Goal: Task Accomplishment & Management: Complete application form

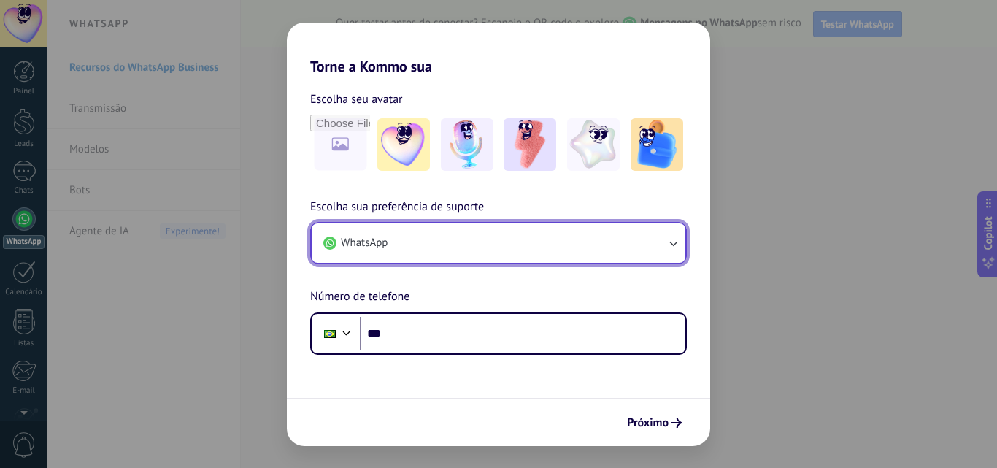
click at [483, 237] on button "WhatsApp" at bounding box center [499, 242] width 374 height 39
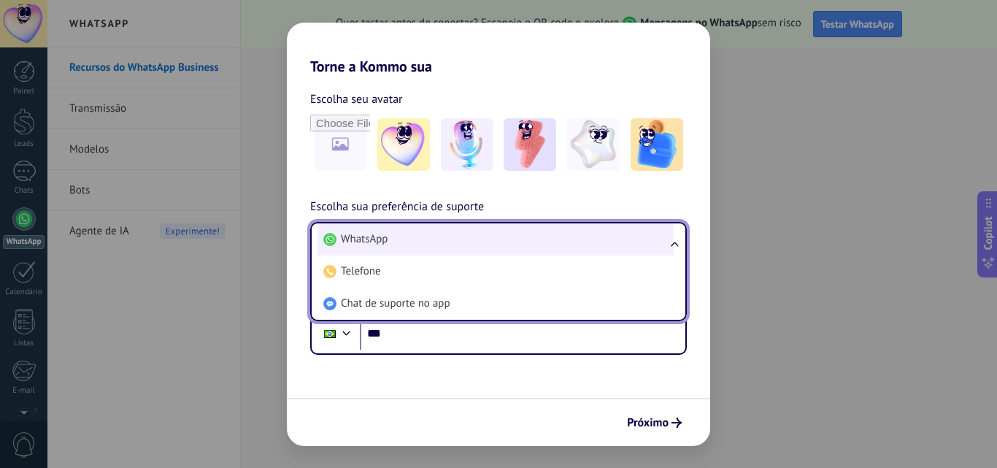
click at [491, 230] on li "WhatsApp" at bounding box center [496, 239] width 356 height 32
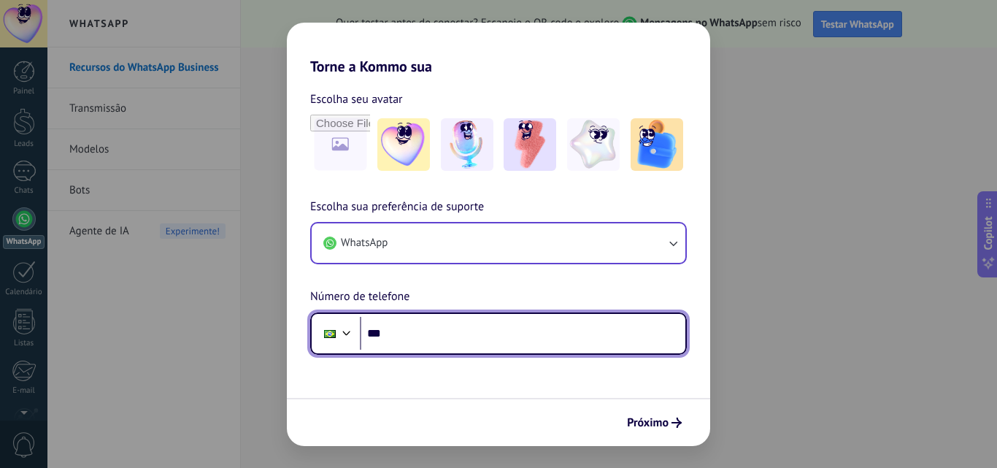
click at [502, 339] on input "***" at bounding box center [523, 334] width 326 height 34
click at [476, 327] on input "**********" at bounding box center [523, 334] width 326 height 34
type input "**********"
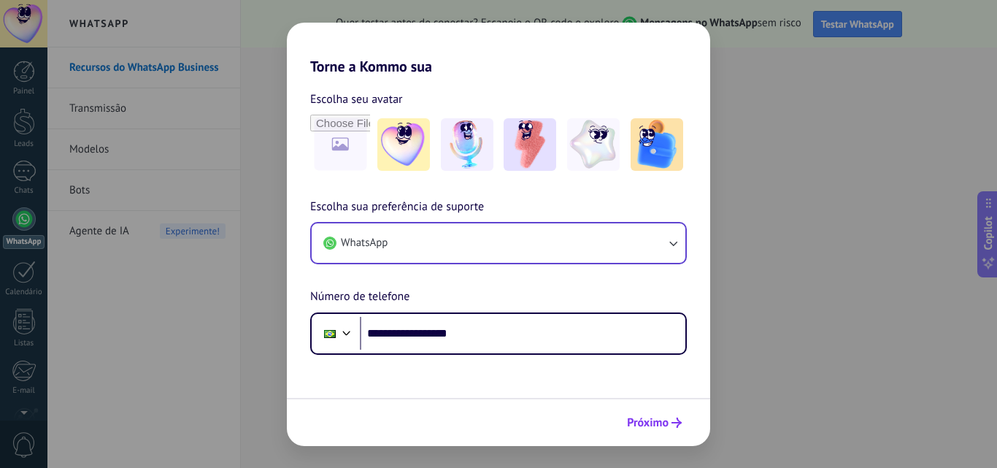
click at [663, 414] on button "Próximo" at bounding box center [654, 422] width 68 height 25
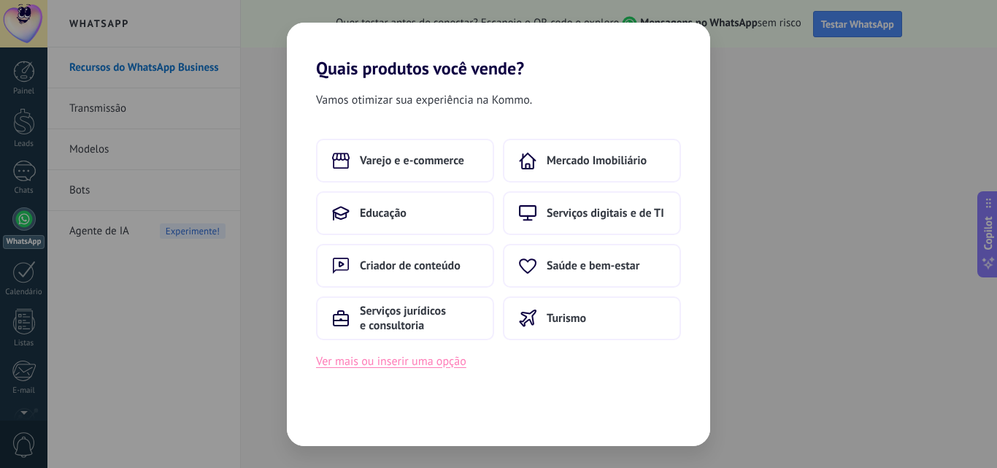
click at [442, 368] on button "Ver mais ou inserir uma opção" at bounding box center [391, 361] width 150 height 19
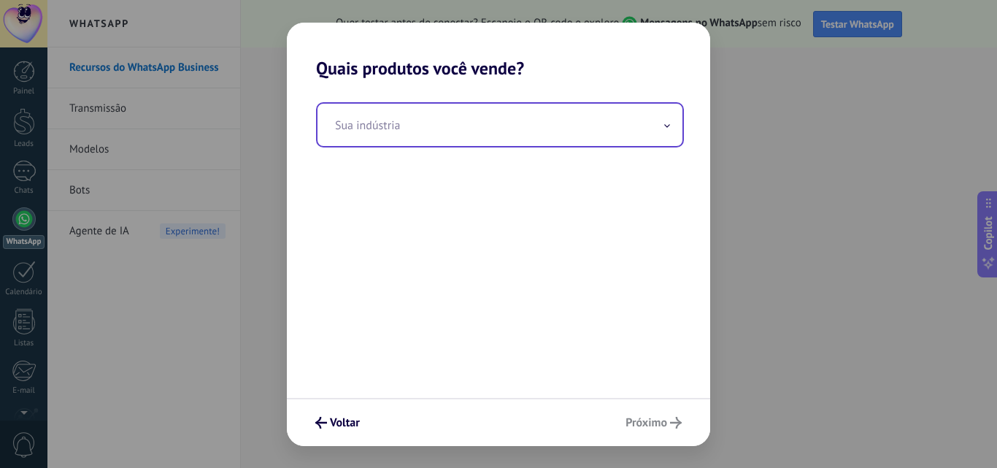
click at [462, 129] on input "text" at bounding box center [500, 125] width 365 height 42
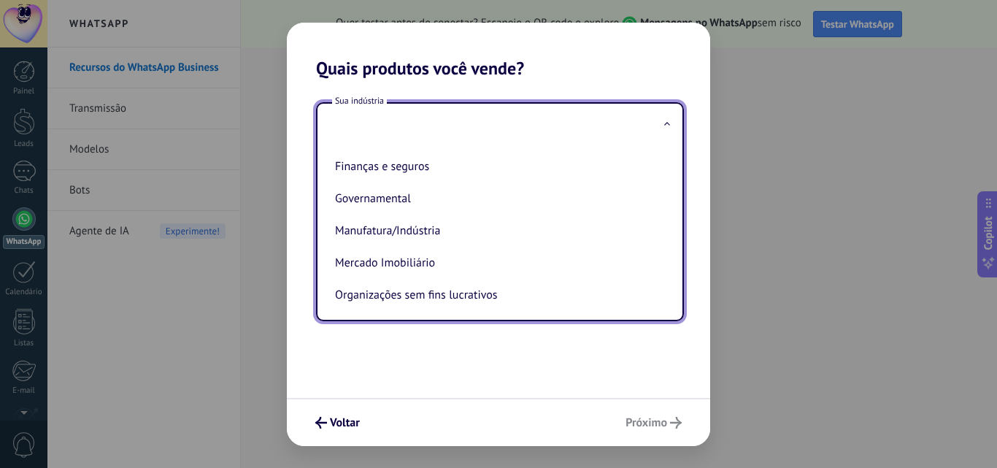
scroll to position [22, 0]
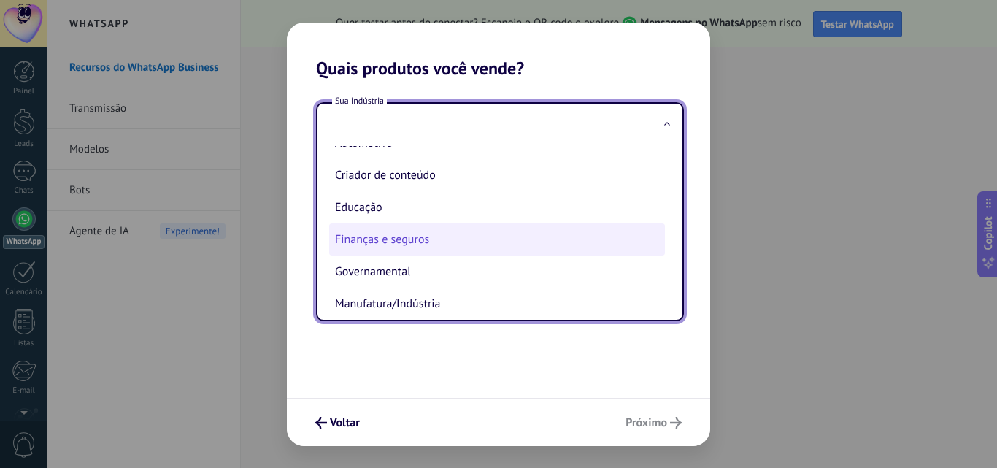
click at [420, 238] on li "Finanças e seguros" at bounding box center [497, 239] width 336 height 32
type input "**********"
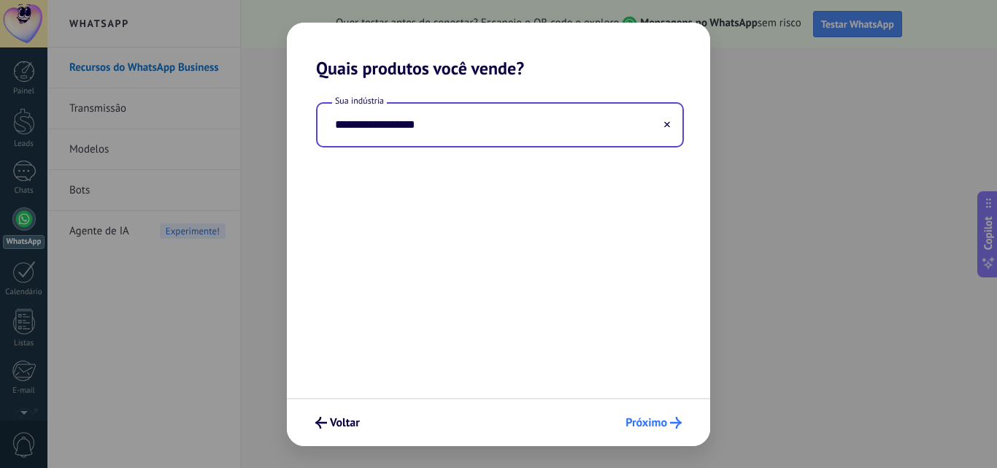
click at [661, 424] on span "Próximo" at bounding box center [647, 423] width 42 height 10
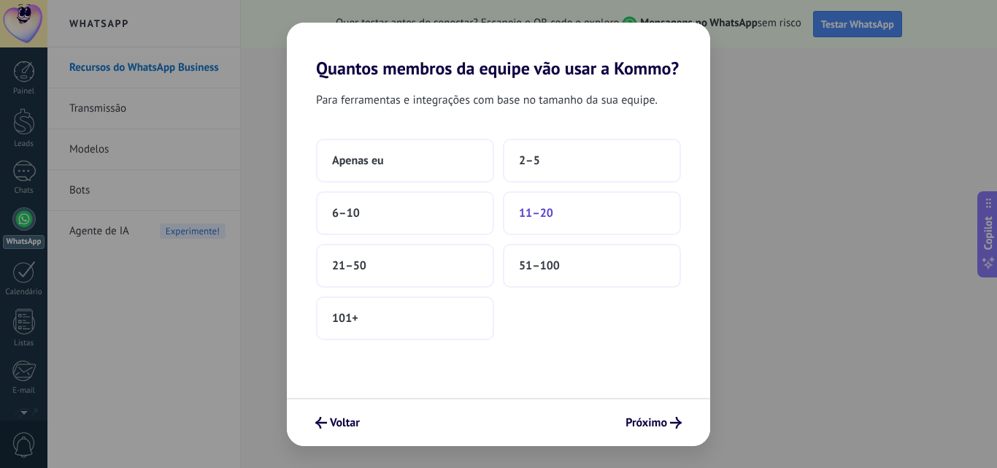
click at [546, 218] on span "11–20" at bounding box center [536, 213] width 34 height 15
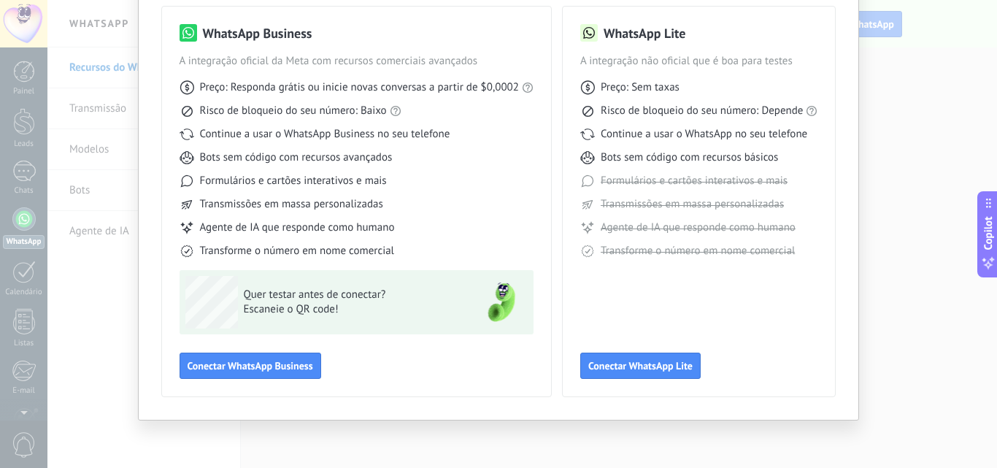
scroll to position [0, 0]
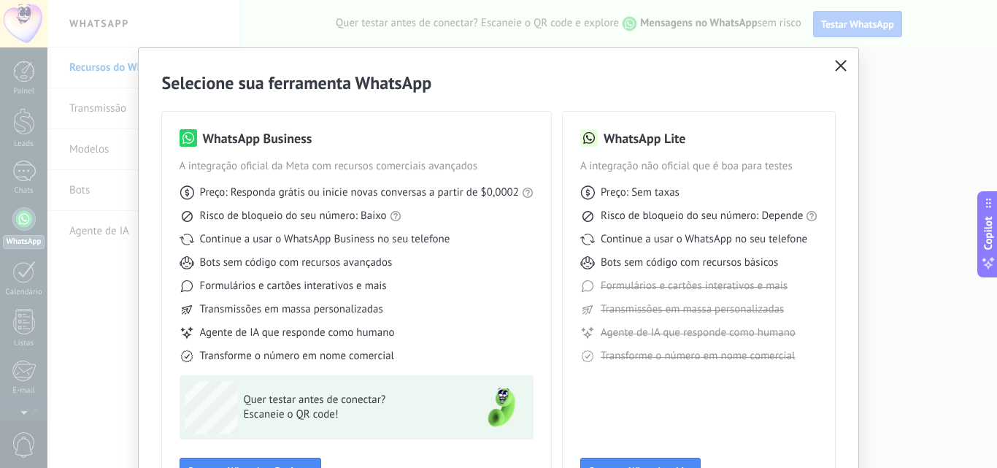
click at [836, 62] on icon "button" at bounding box center [841, 66] width 12 height 12
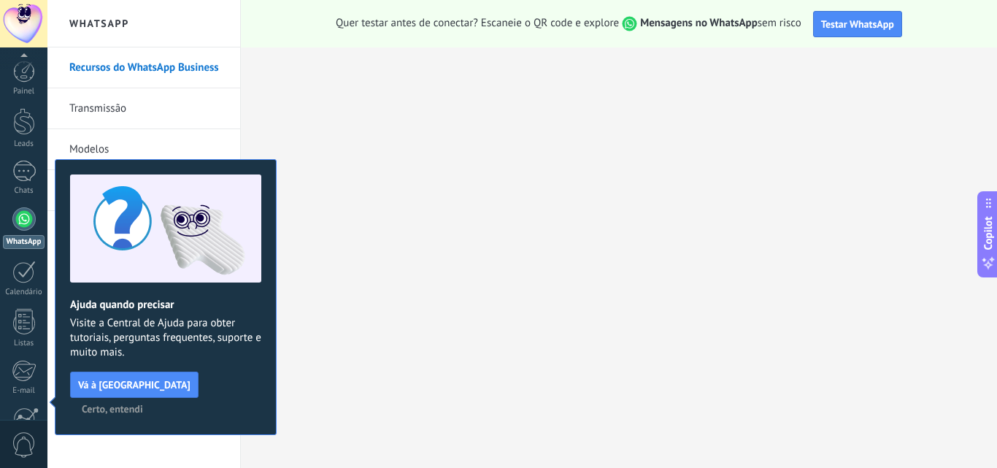
scroll to position [139, 0]
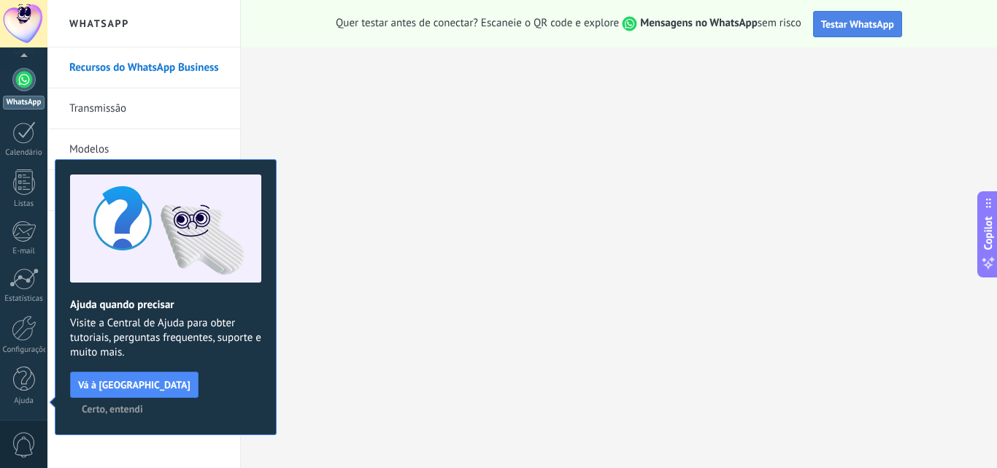
click at [850, 21] on span "Testar WhatsApp" at bounding box center [857, 24] width 73 height 13
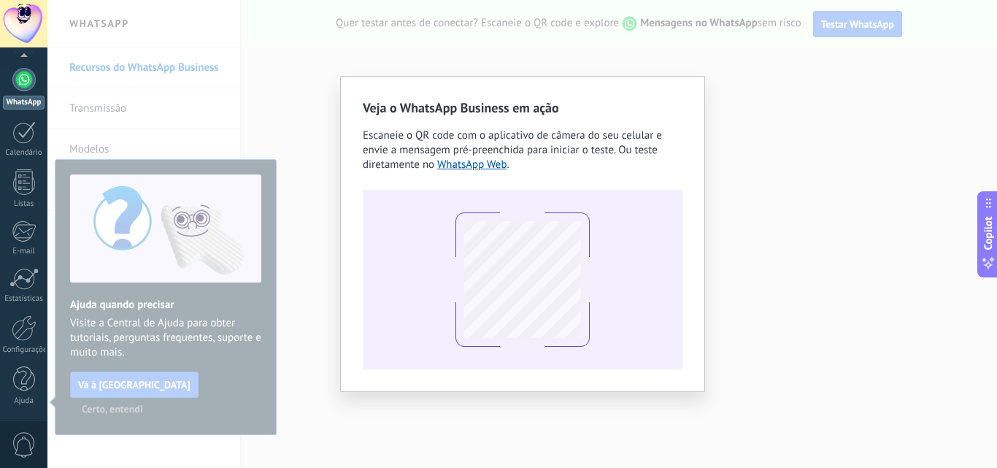
click at [673, 208] on div at bounding box center [523, 280] width 320 height 180
click at [754, 139] on div "Veja o WhatsApp Business em ação Escaneie o QR code com o aplicativo de câmera …" at bounding box center [522, 234] width 950 height 468
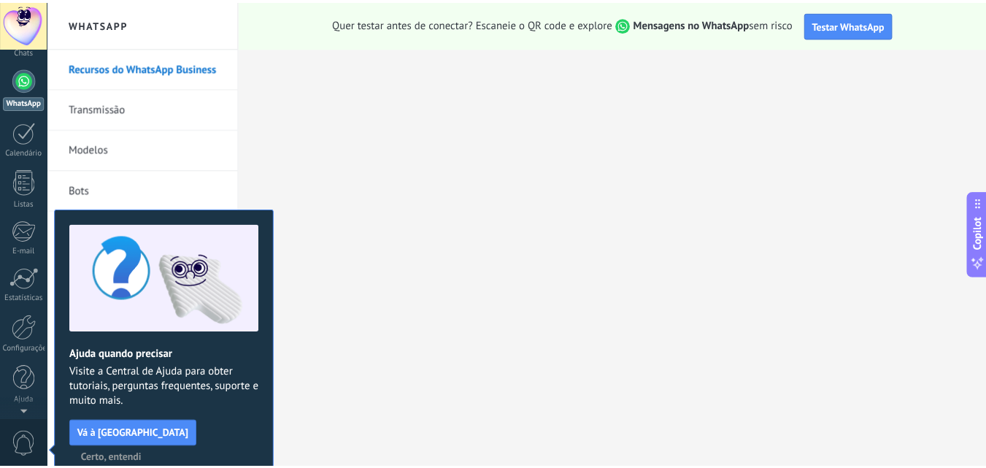
scroll to position [0, 0]
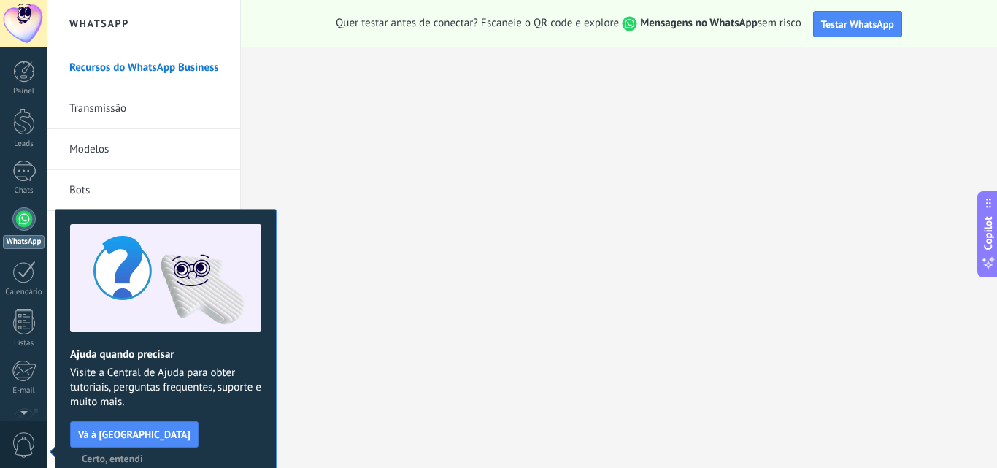
click at [143, 453] on span "Certo, entendi" at bounding box center [112, 458] width 61 height 10
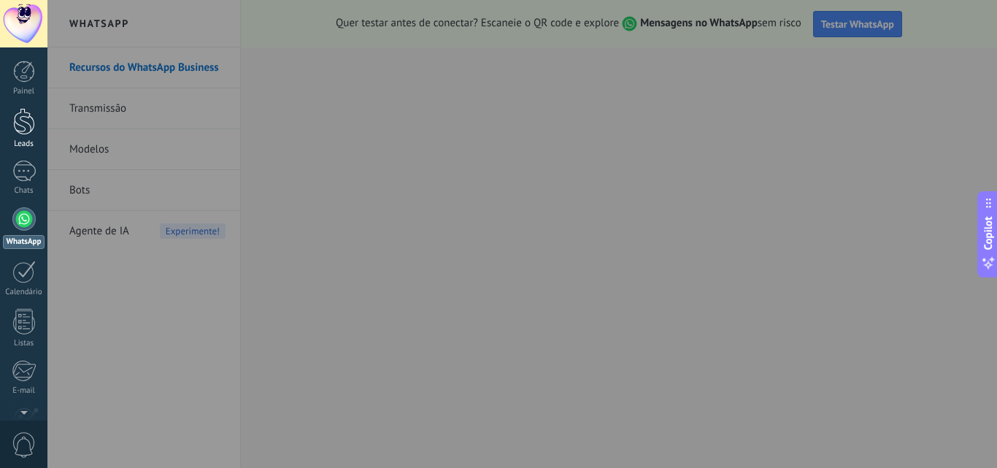
click at [15, 118] on div at bounding box center [24, 121] width 22 height 27
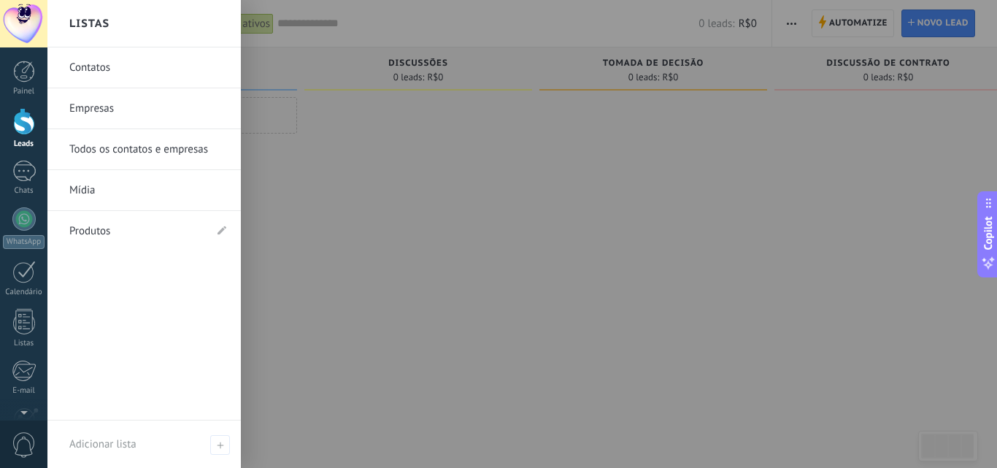
click at [102, 67] on link "Contatos" at bounding box center [147, 67] width 157 height 41
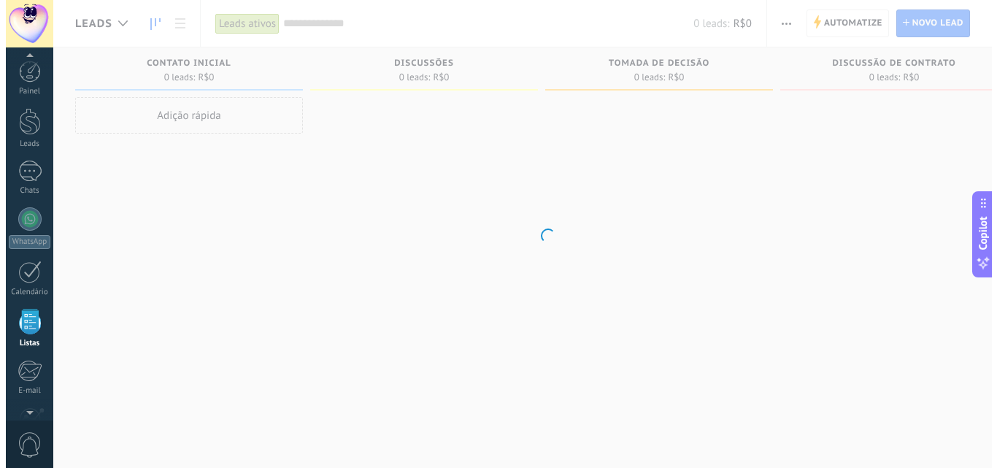
scroll to position [91, 0]
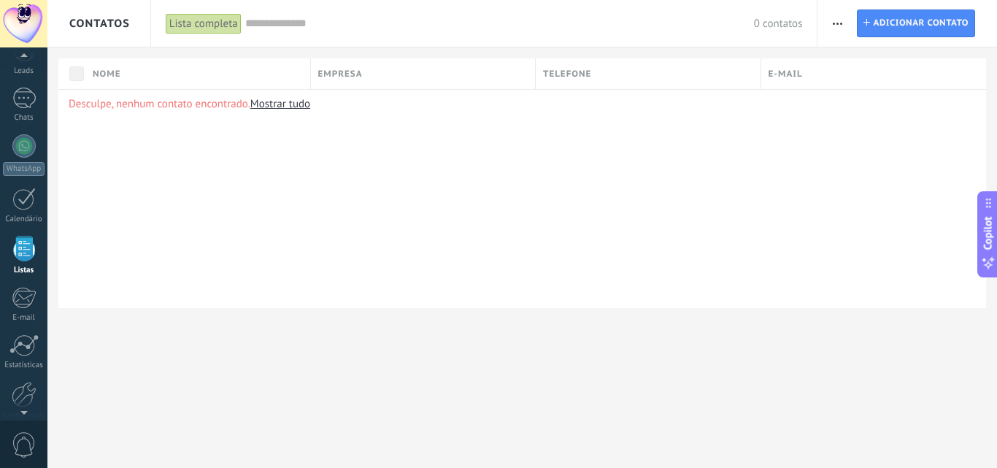
scroll to position [91, 0]
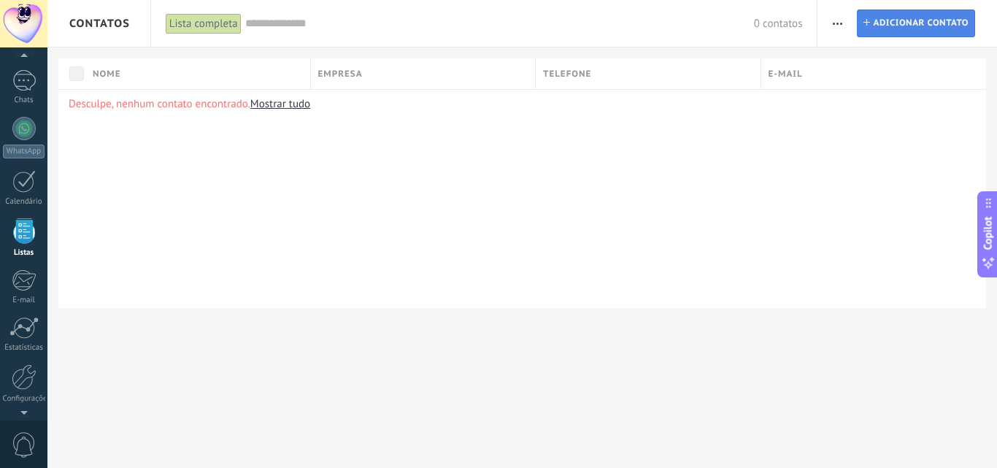
click at [913, 23] on span "Adicionar contato" at bounding box center [921, 23] width 96 height 26
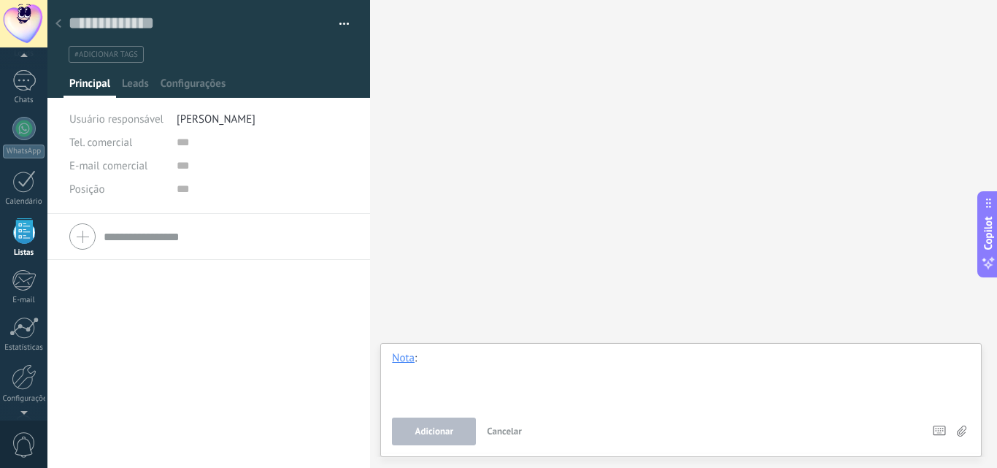
click at [455, 365] on div at bounding box center [681, 378] width 578 height 55
click at [139, 85] on span "Leads" at bounding box center [135, 87] width 27 height 21
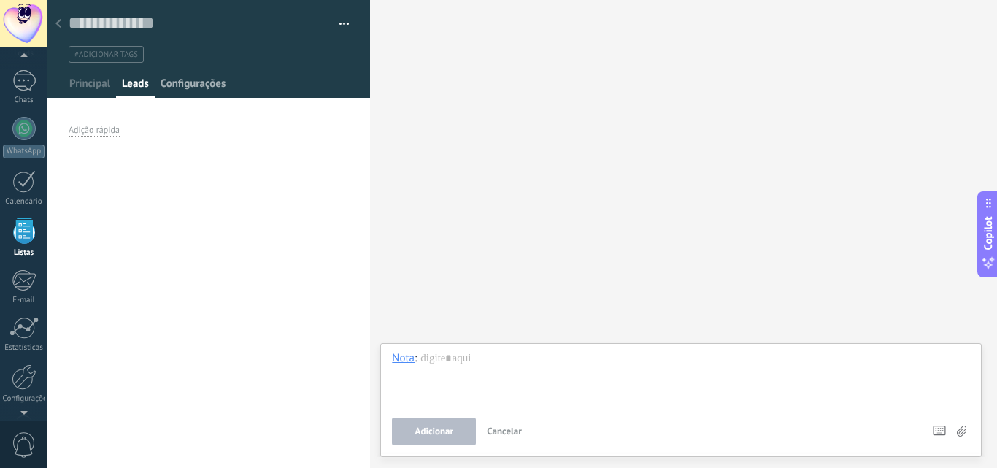
click at [185, 81] on span "Configurações" at bounding box center [193, 87] width 65 height 21
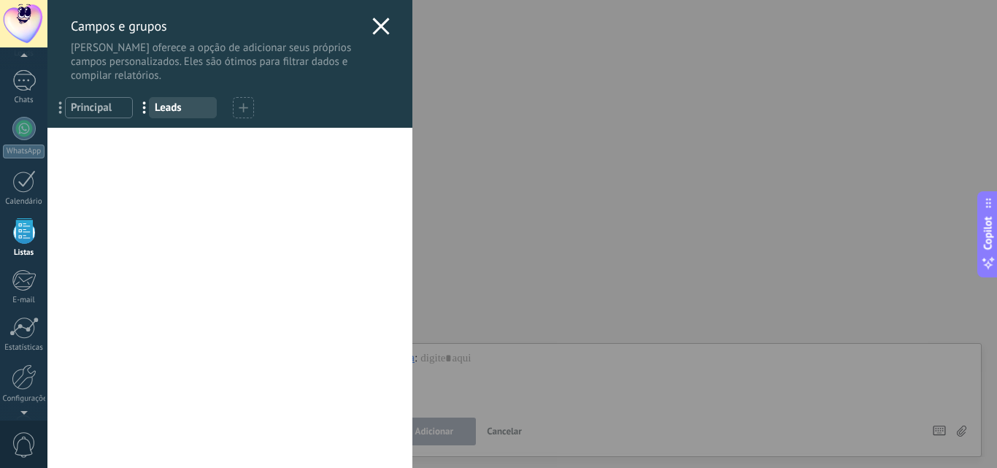
click at [380, 26] on icon at bounding box center [381, 27] width 18 height 18
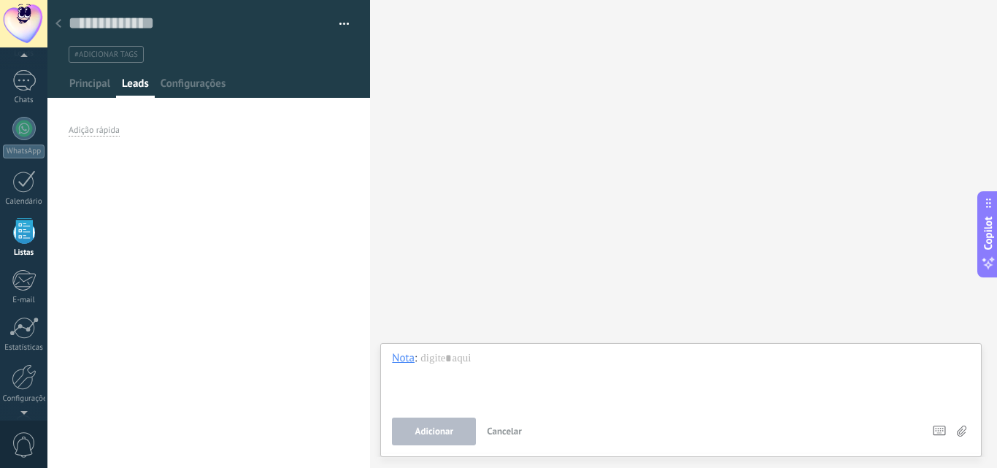
click at [340, 23] on button "button" at bounding box center [338, 24] width 21 height 22
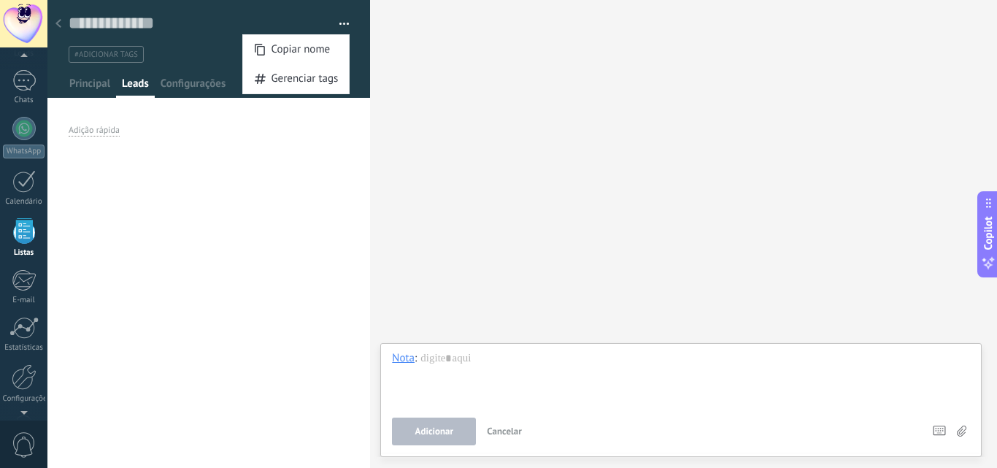
click at [64, 22] on div at bounding box center [58, 24] width 20 height 28
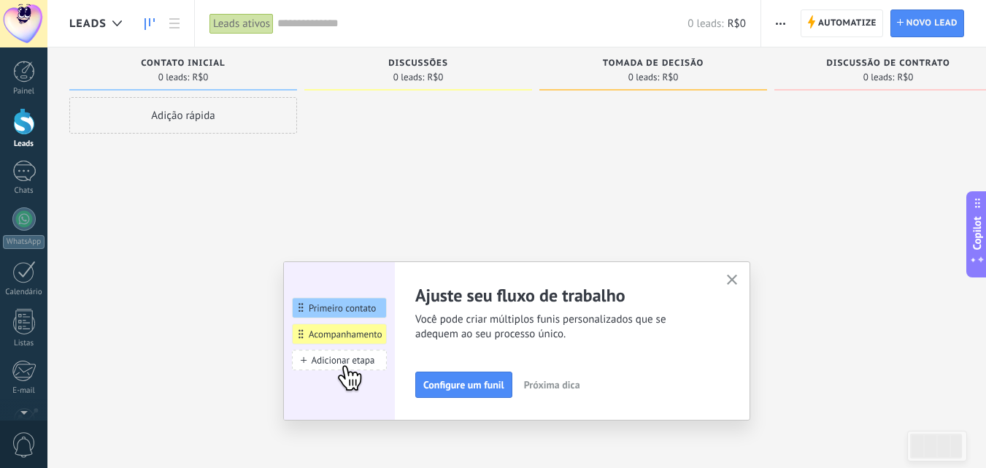
click at [731, 279] on button "button" at bounding box center [732, 281] width 18 height 20
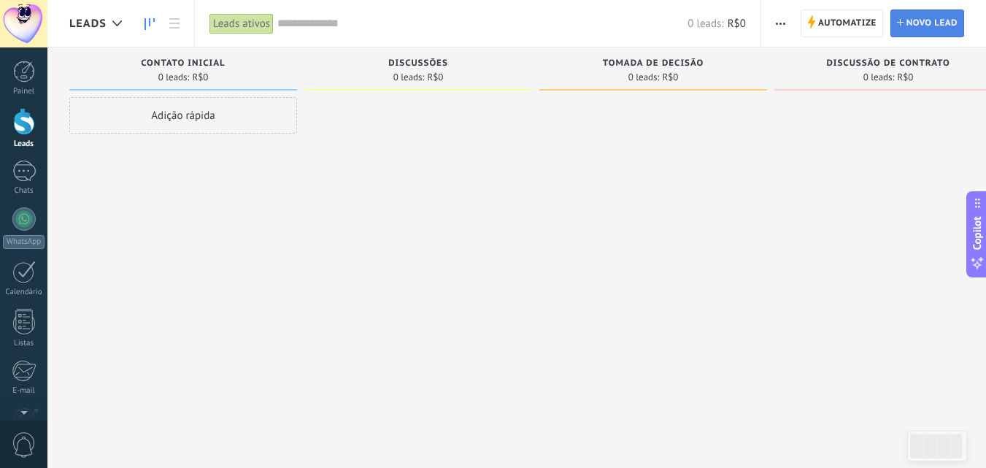
click at [945, 13] on span "Novo lead" at bounding box center [932, 23] width 51 height 26
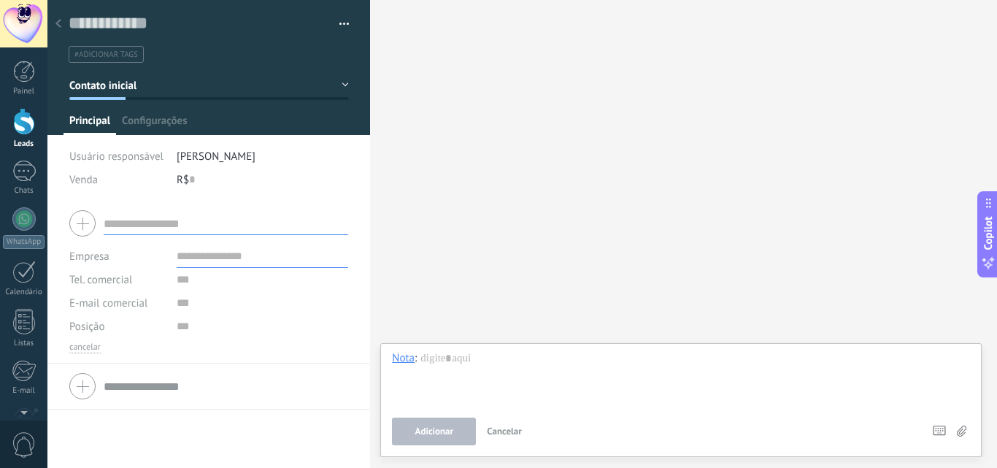
click at [61, 26] on div at bounding box center [58, 24] width 20 height 28
